Goal: Entertainment & Leisure: Consume media (video, audio)

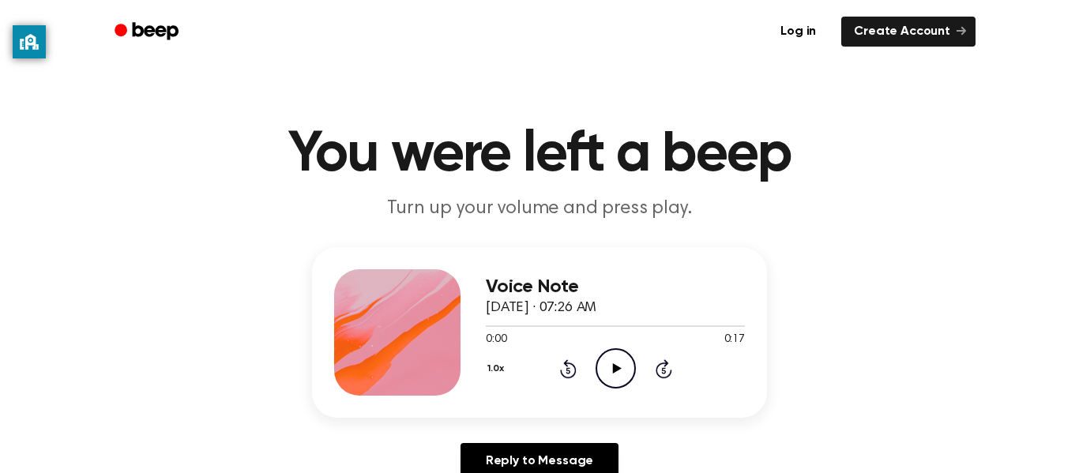
click at [610, 370] on icon "Play Audio" at bounding box center [615, 368] width 40 height 40
click at [610, 366] on icon "Play Audio" at bounding box center [615, 368] width 40 height 40
click at [615, 362] on icon "Play Audio" at bounding box center [615, 368] width 40 height 40
click at [605, 352] on circle at bounding box center [615, 368] width 39 height 39
click at [610, 369] on icon "Pause Audio" at bounding box center [615, 368] width 40 height 40
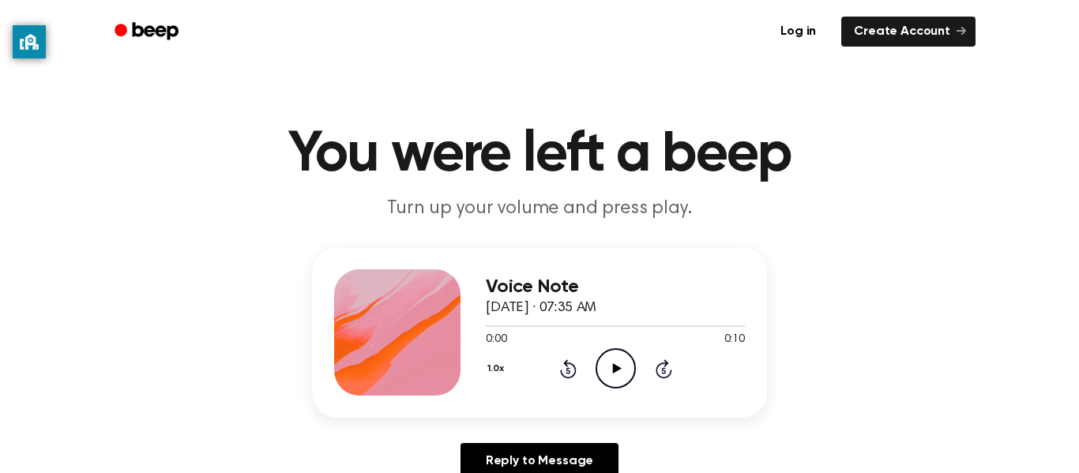
click at [615, 366] on icon at bounding box center [616, 368] width 9 height 10
click at [603, 363] on icon "Play Audio" at bounding box center [615, 368] width 40 height 40
click at [603, 363] on icon "Pause Audio" at bounding box center [615, 368] width 40 height 40
click at [610, 377] on icon "Play Audio" at bounding box center [615, 368] width 40 height 40
click at [612, 356] on icon "Play Audio" at bounding box center [615, 368] width 40 height 40
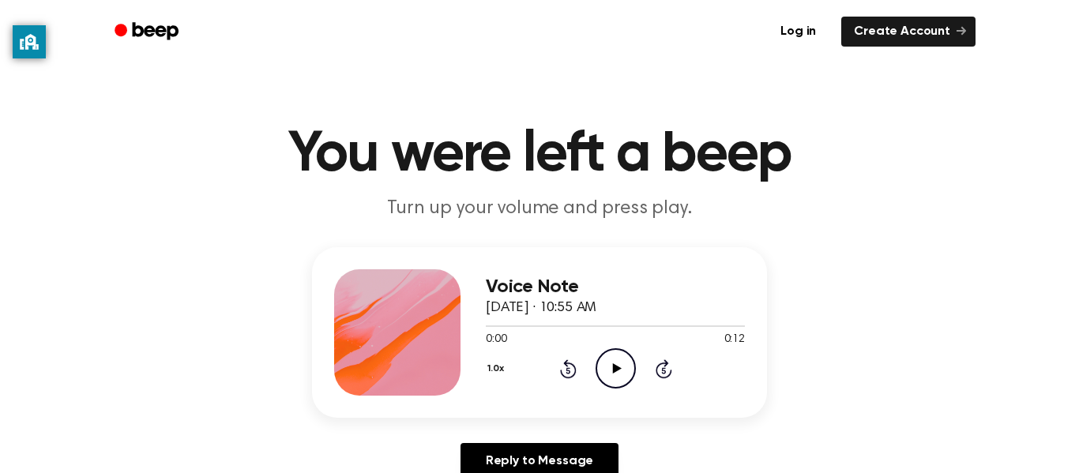
click at [608, 353] on icon "Play Audio" at bounding box center [615, 368] width 40 height 40
click at [614, 362] on icon "Play Audio" at bounding box center [615, 368] width 40 height 40
click at [614, 364] on icon "Pause Audio" at bounding box center [615, 368] width 40 height 40
click at [618, 367] on icon at bounding box center [616, 368] width 9 height 10
click at [610, 368] on icon "Play Audio" at bounding box center [615, 368] width 40 height 40
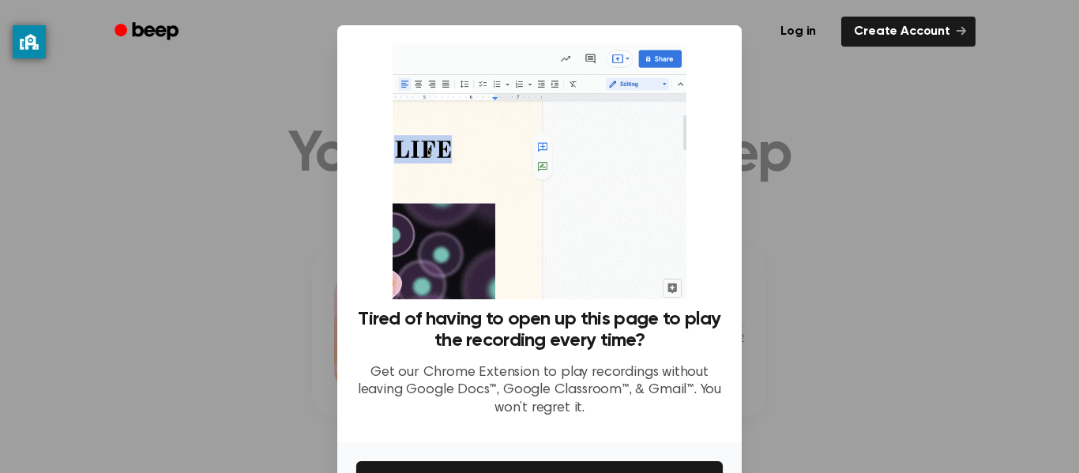
click at [802, 206] on div at bounding box center [539, 236] width 1079 height 473
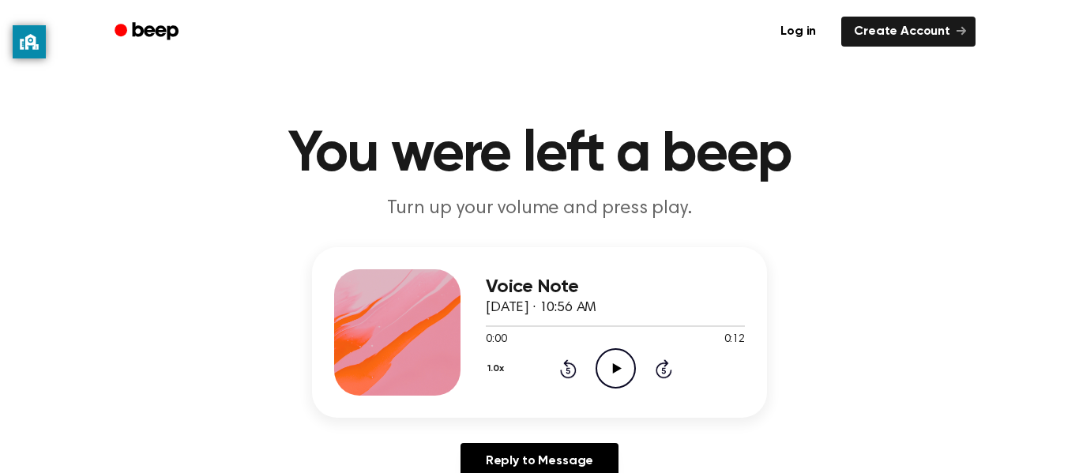
click at [612, 362] on icon "Play Audio" at bounding box center [615, 368] width 40 height 40
click at [612, 362] on icon "Pause Audio" at bounding box center [615, 368] width 40 height 40
click at [607, 362] on icon "Play Audio" at bounding box center [615, 368] width 40 height 40
